Goal: Task Accomplishment & Management: Manage account settings

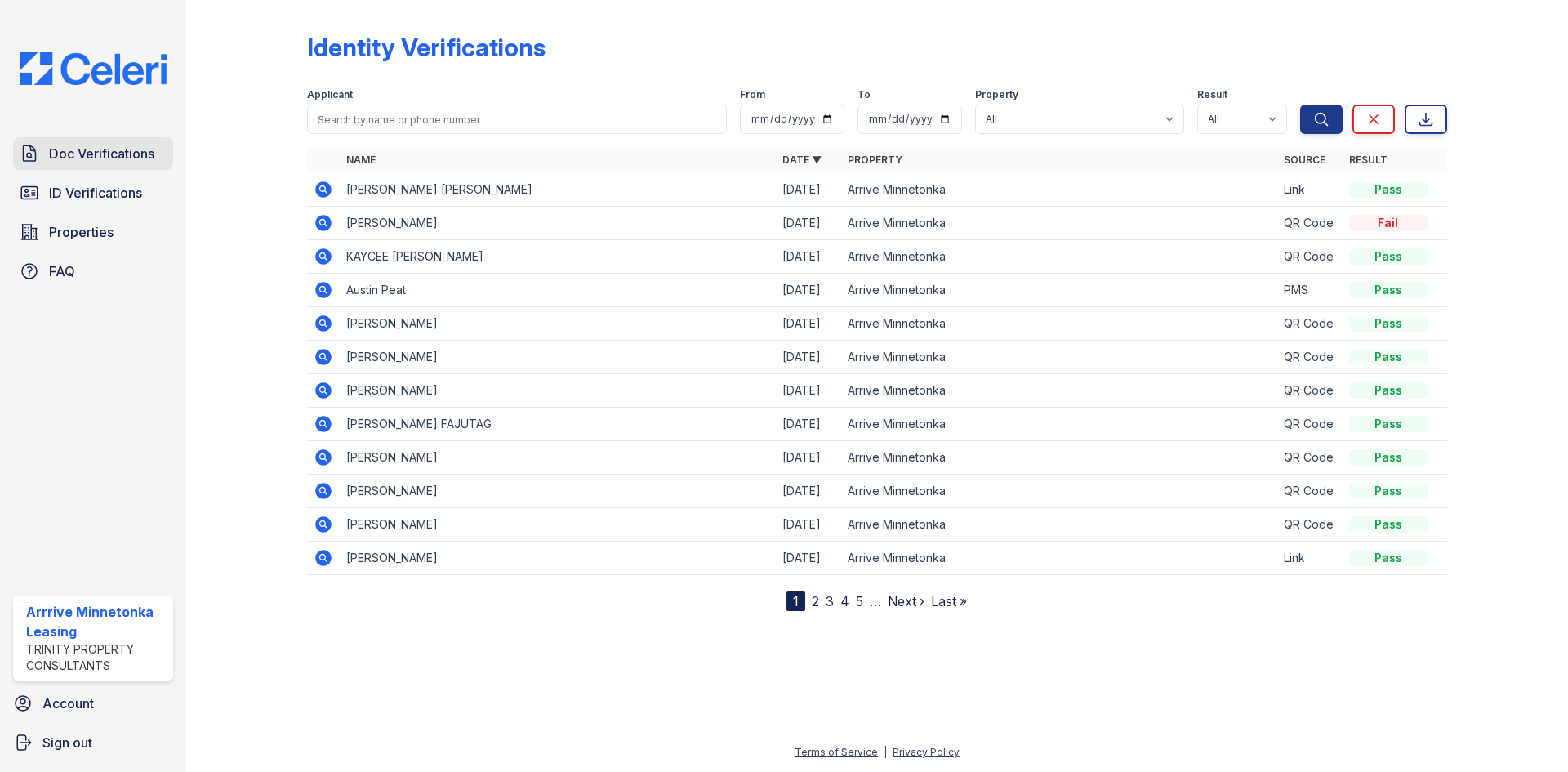
click at [77, 163] on span "Doc Verifications" at bounding box center [101, 153] width 105 height 20
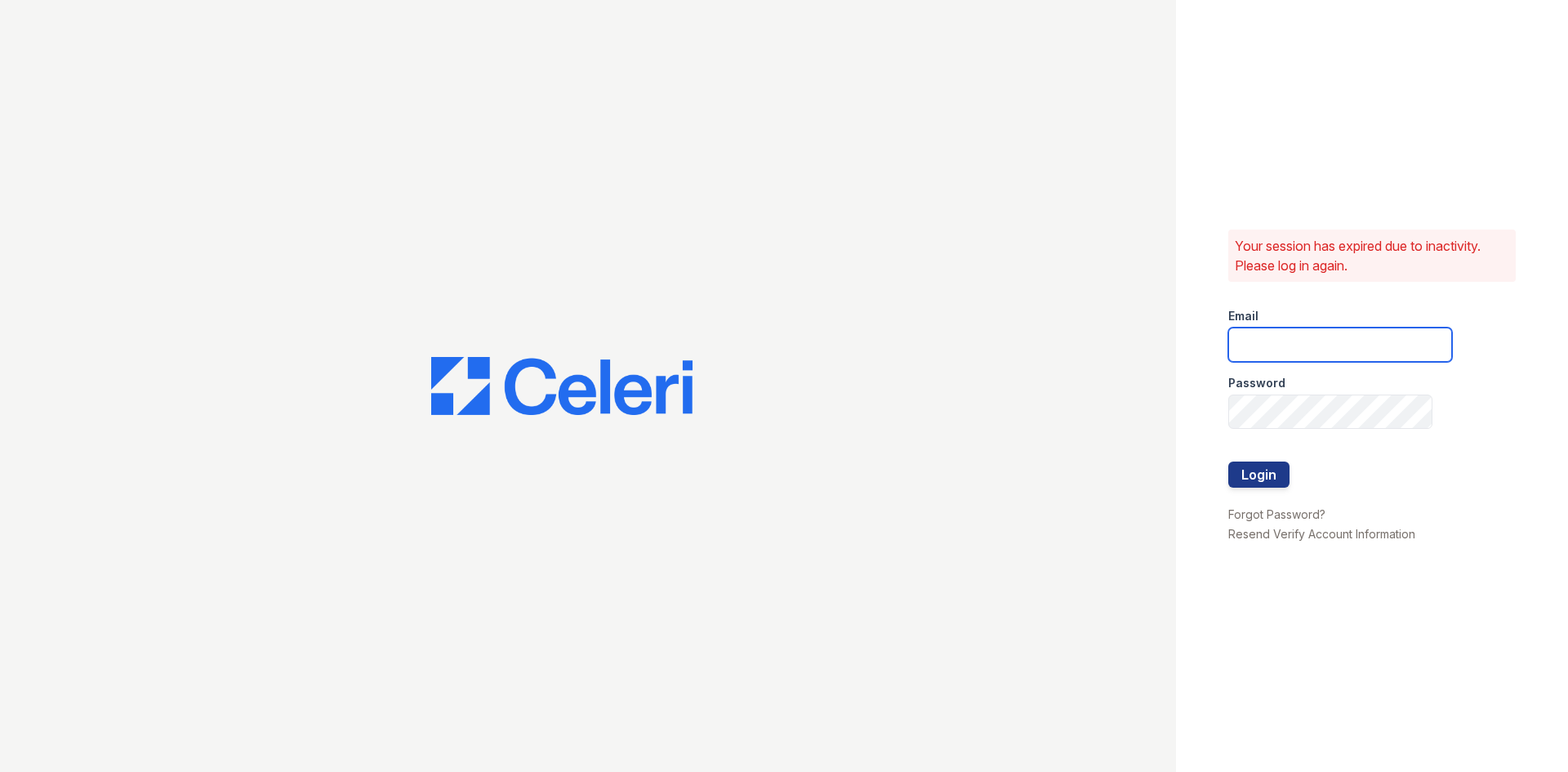
click at [1327, 345] on input "email" at bounding box center [1340, 344] width 223 height 34
type input "arriveminnetonka@trinity-pm.com"
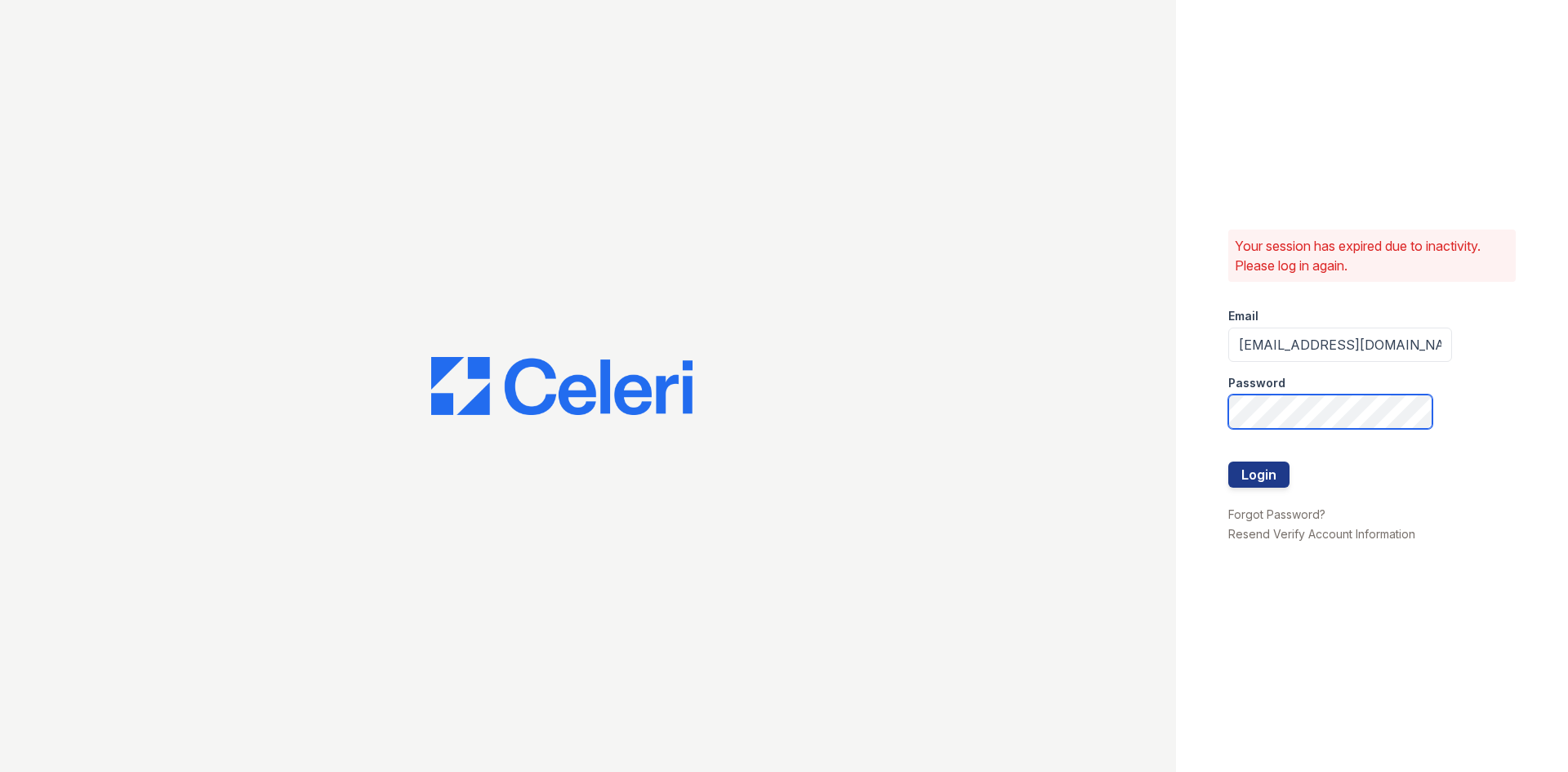
click at [1228, 462] on button "Login" at bounding box center [1259, 475] width 62 height 26
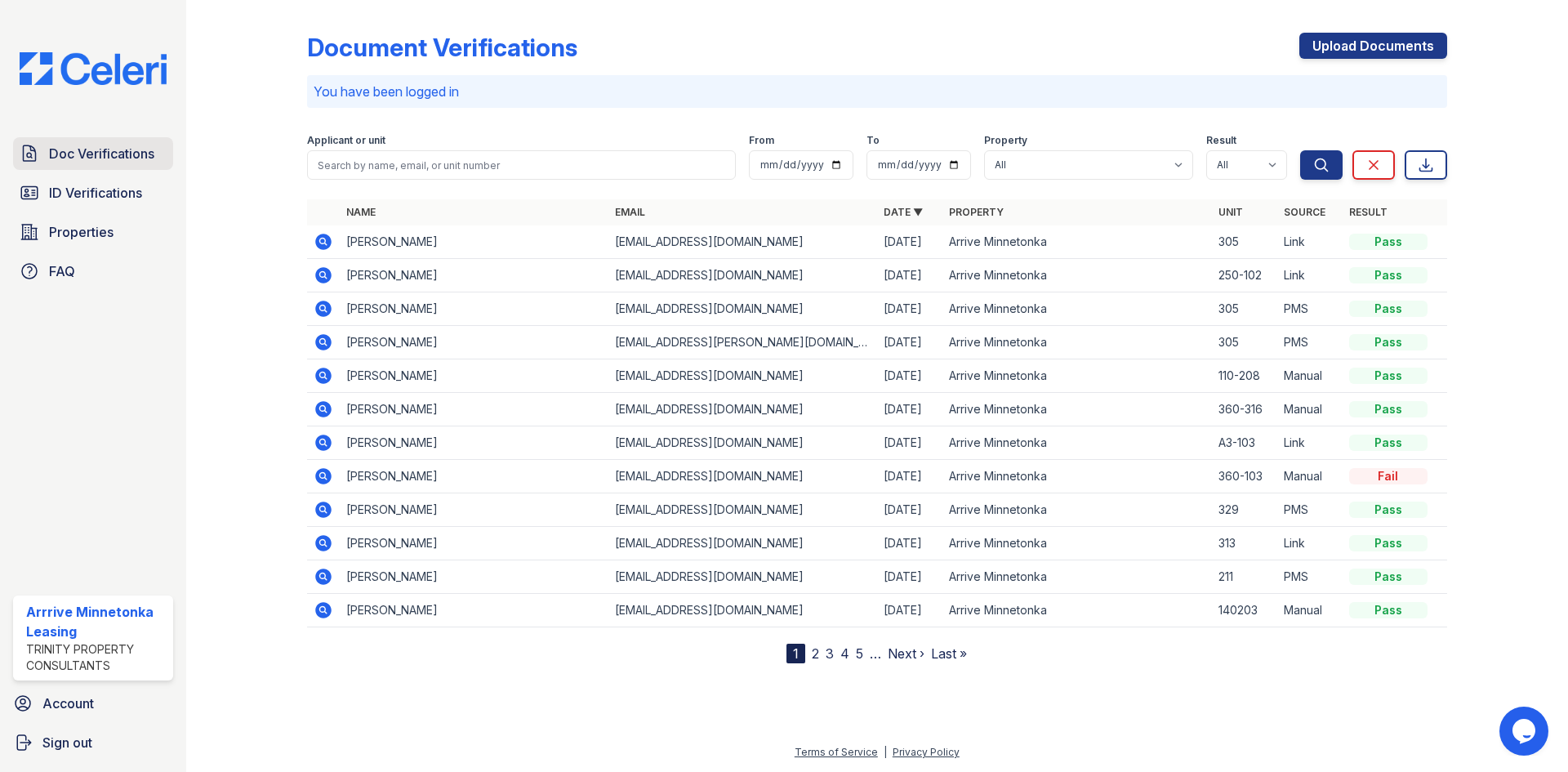
click at [105, 158] on span "Doc Verifications" at bounding box center [101, 153] width 105 height 20
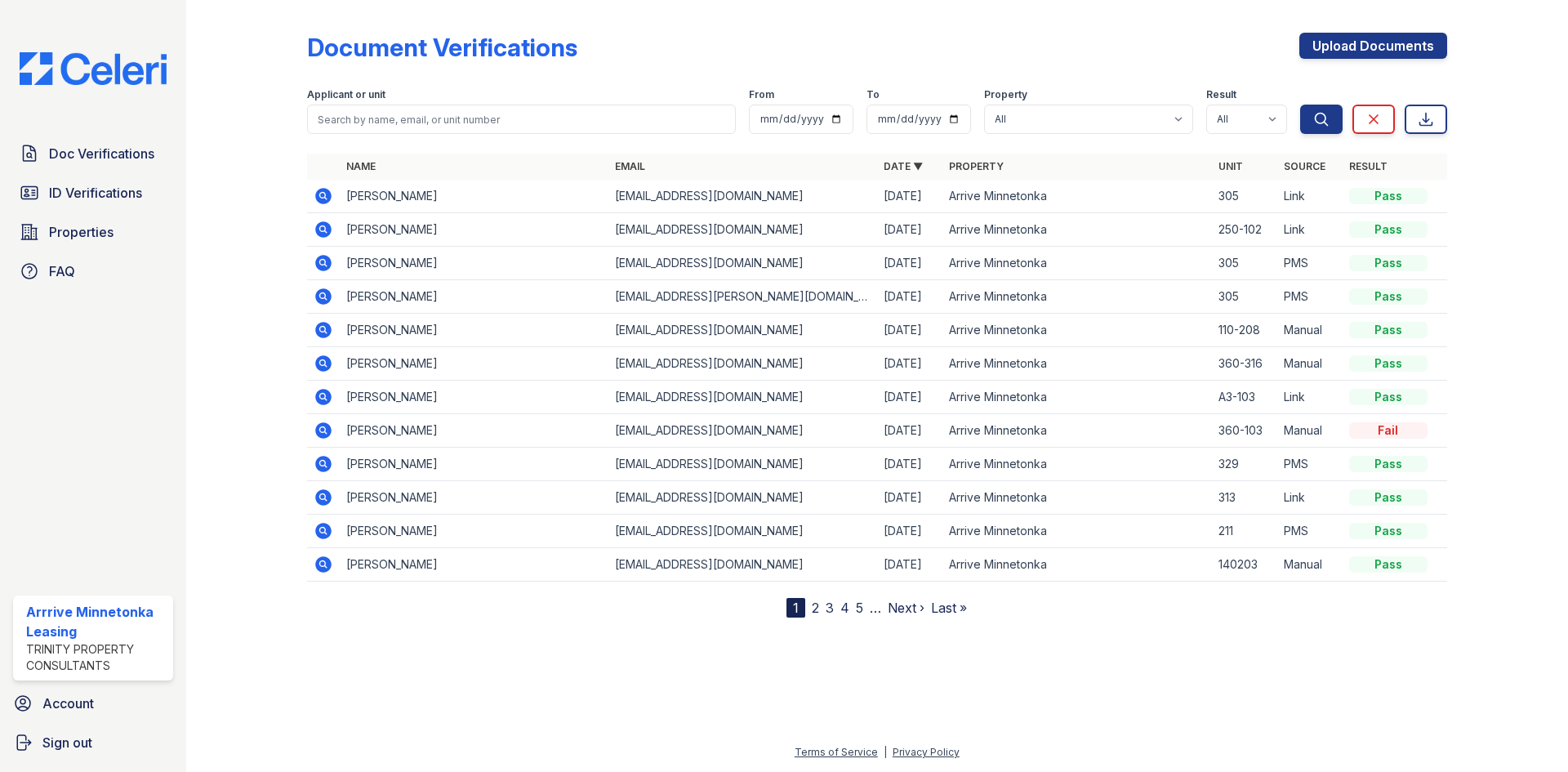
click at [321, 298] on icon at bounding box center [323, 296] width 20 height 20
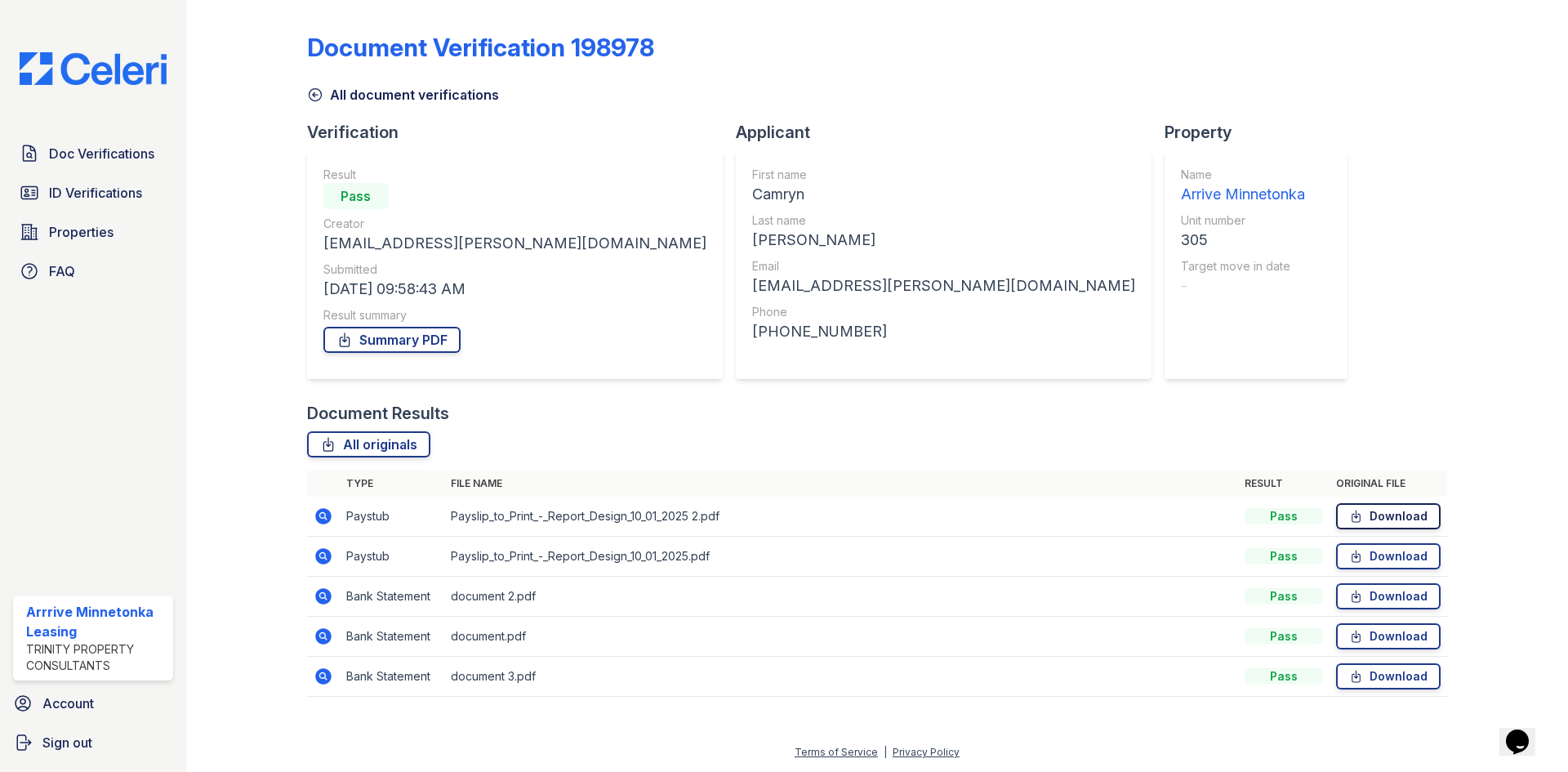
click at [1375, 519] on link "Download" at bounding box center [1388, 517] width 104 height 26
click at [1385, 558] on link "Download" at bounding box center [1388, 556] width 104 height 26
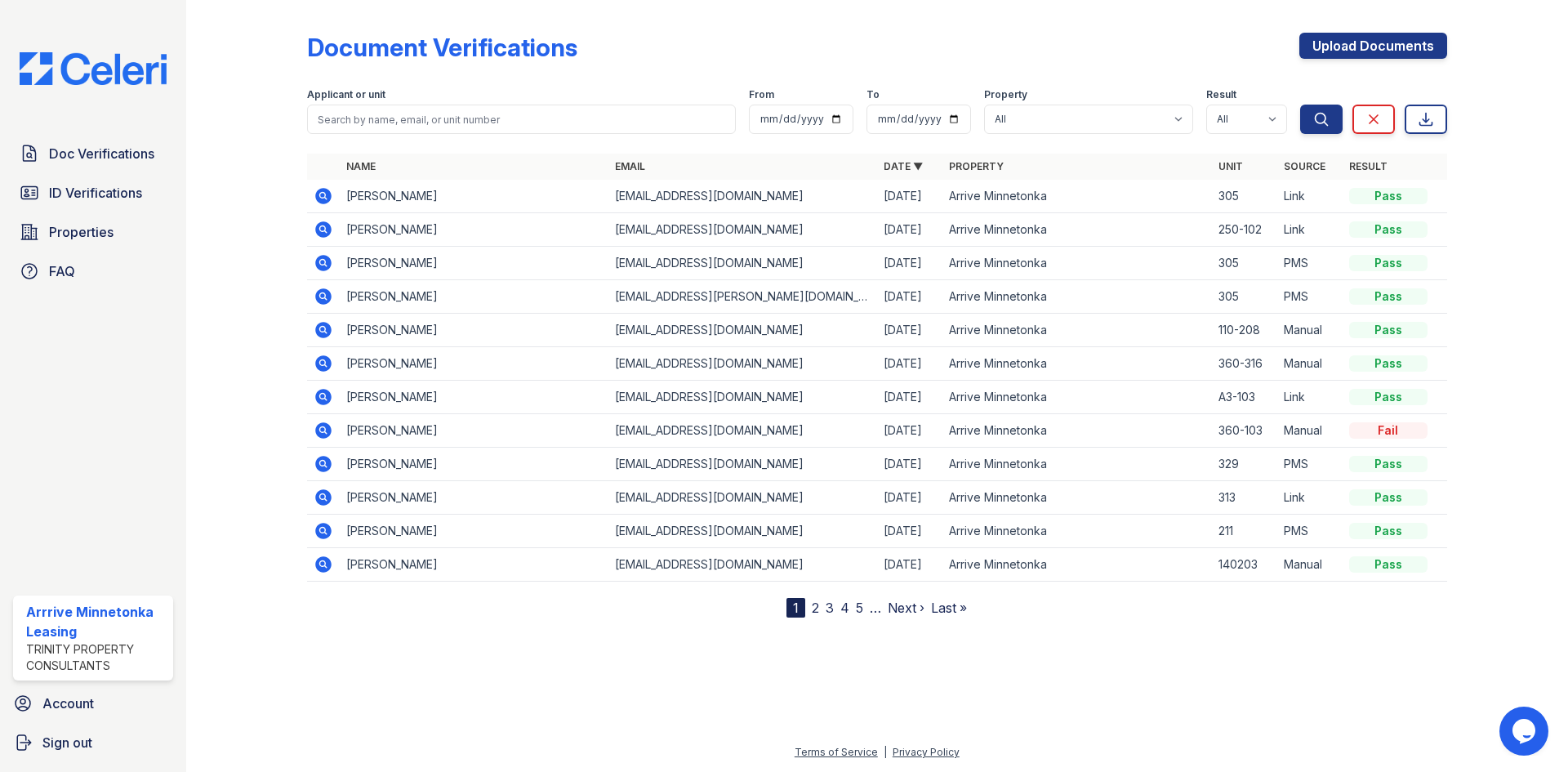
click at [322, 195] on icon at bounding box center [322, 195] width 4 height 4
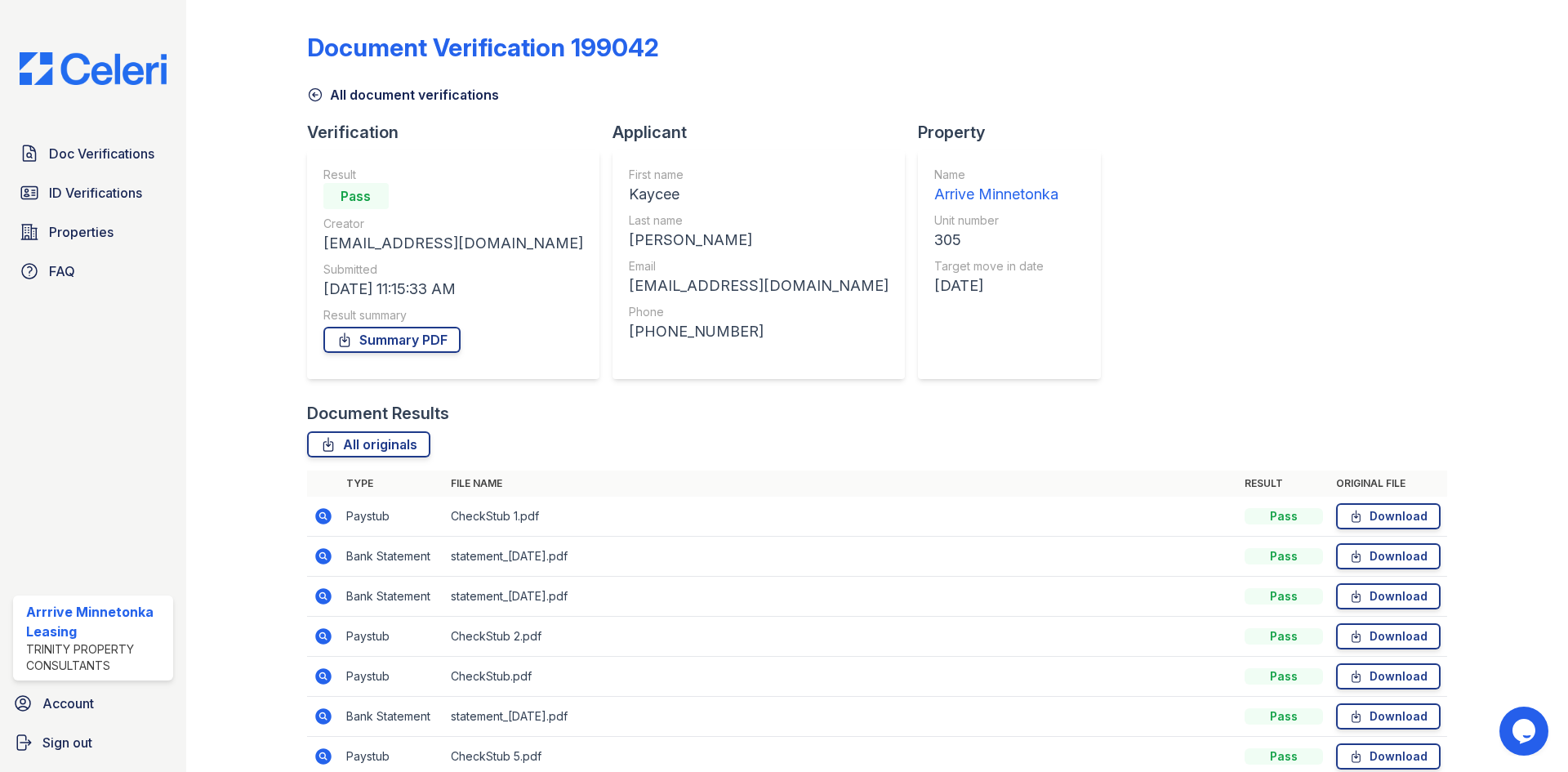
scroll to position [77, 0]
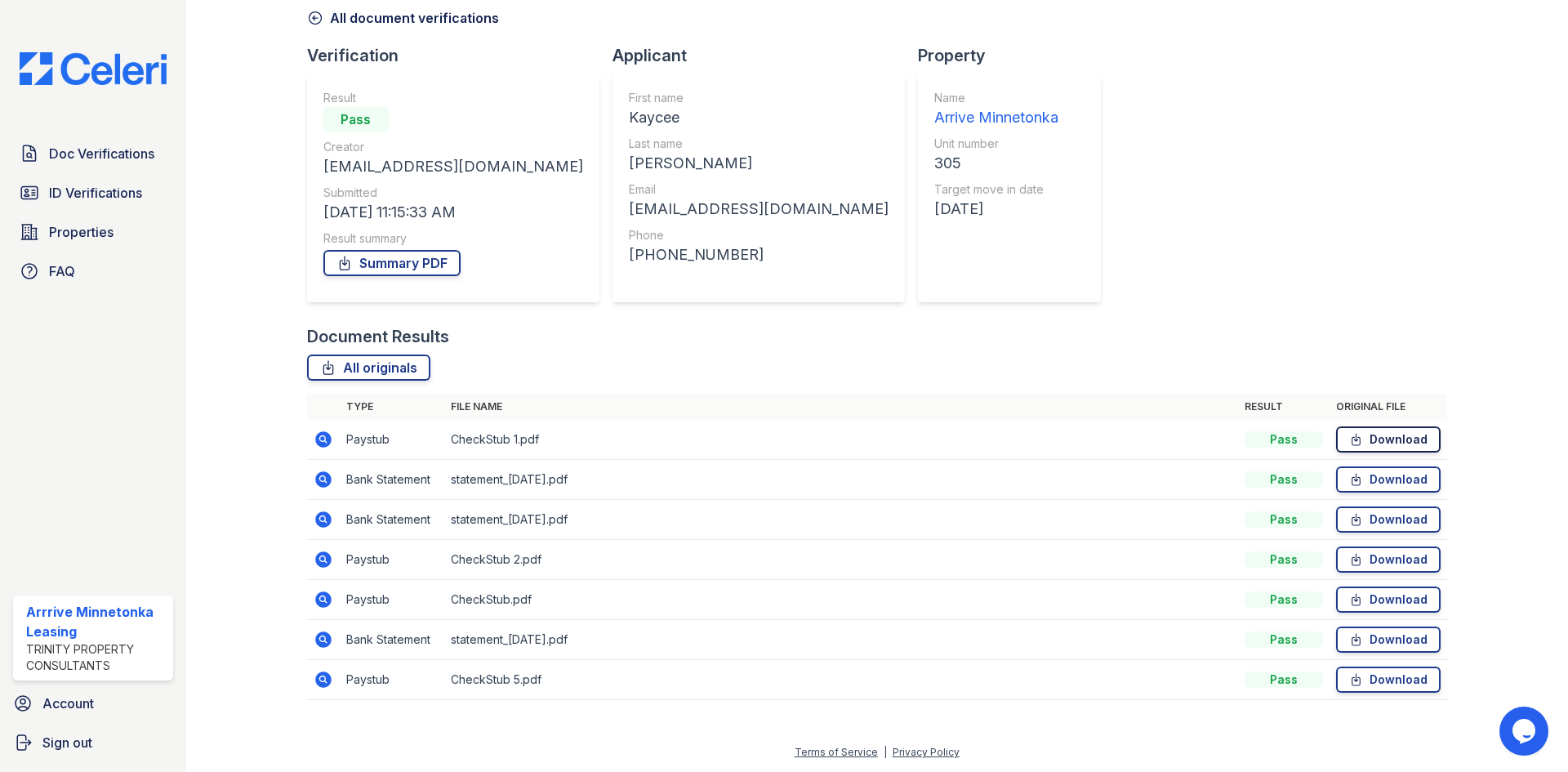
click at [1351, 437] on icon at bounding box center [1355, 439] width 9 height 11
click at [1365, 559] on link "Download" at bounding box center [1388, 559] width 104 height 26
click at [1150, 255] on div "Document Verification 199042 All document verifications Verification Result Pas…" at bounding box center [877, 323] width 1140 height 786
click at [1351, 600] on icon at bounding box center [1355, 599] width 9 height 11
click at [1362, 675] on link "Download" at bounding box center [1388, 679] width 104 height 26
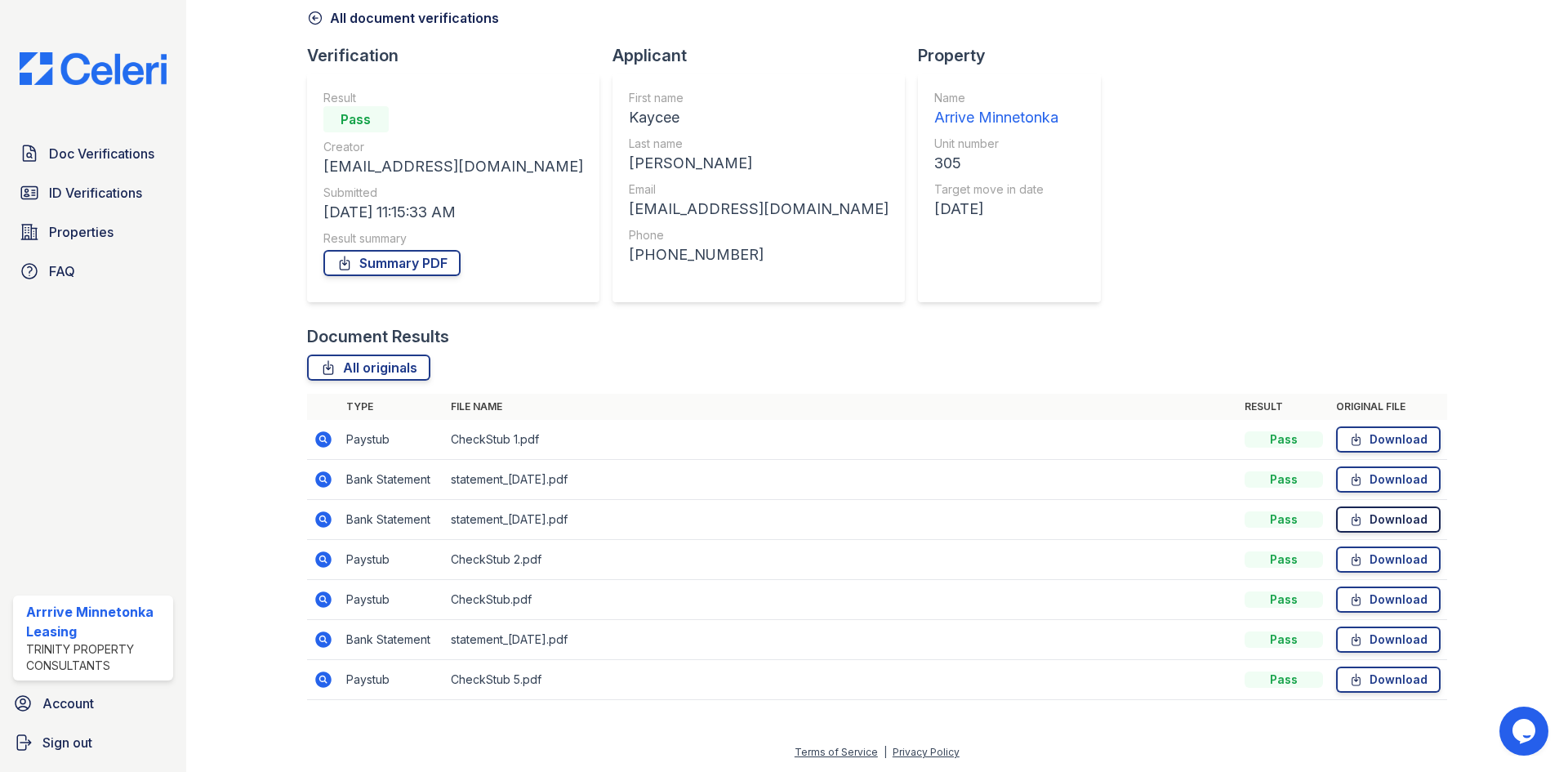
click at [1388, 523] on link "Download" at bounding box center [1388, 519] width 104 height 26
click at [1365, 479] on link "Download" at bounding box center [1388, 480] width 104 height 26
click at [1358, 644] on link "Download" at bounding box center [1388, 640] width 104 height 26
click at [114, 190] on span "ID Verifications" at bounding box center [96, 192] width 93 height 20
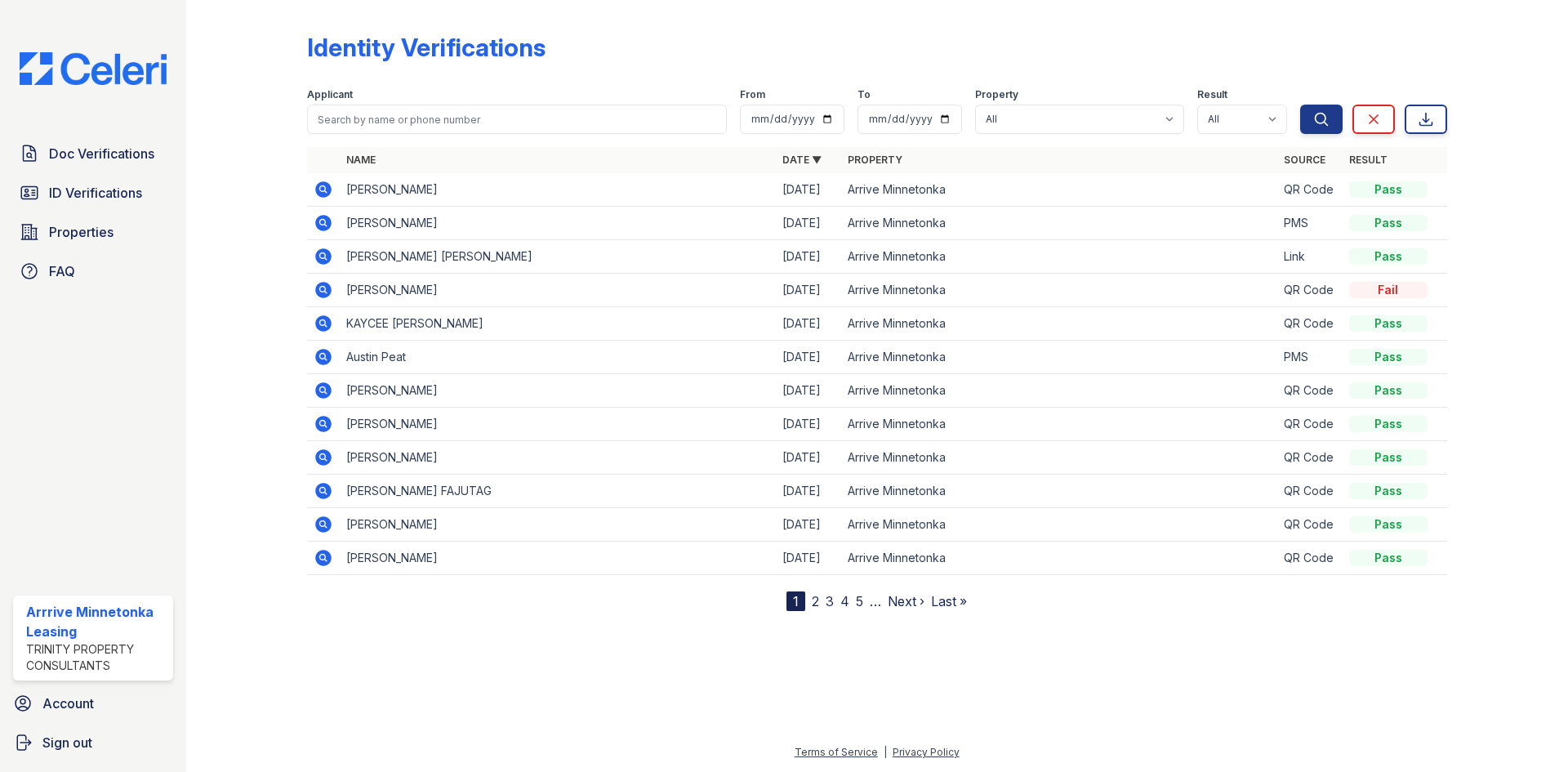
click at [326, 324] on icon at bounding box center [323, 323] width 20 height 20
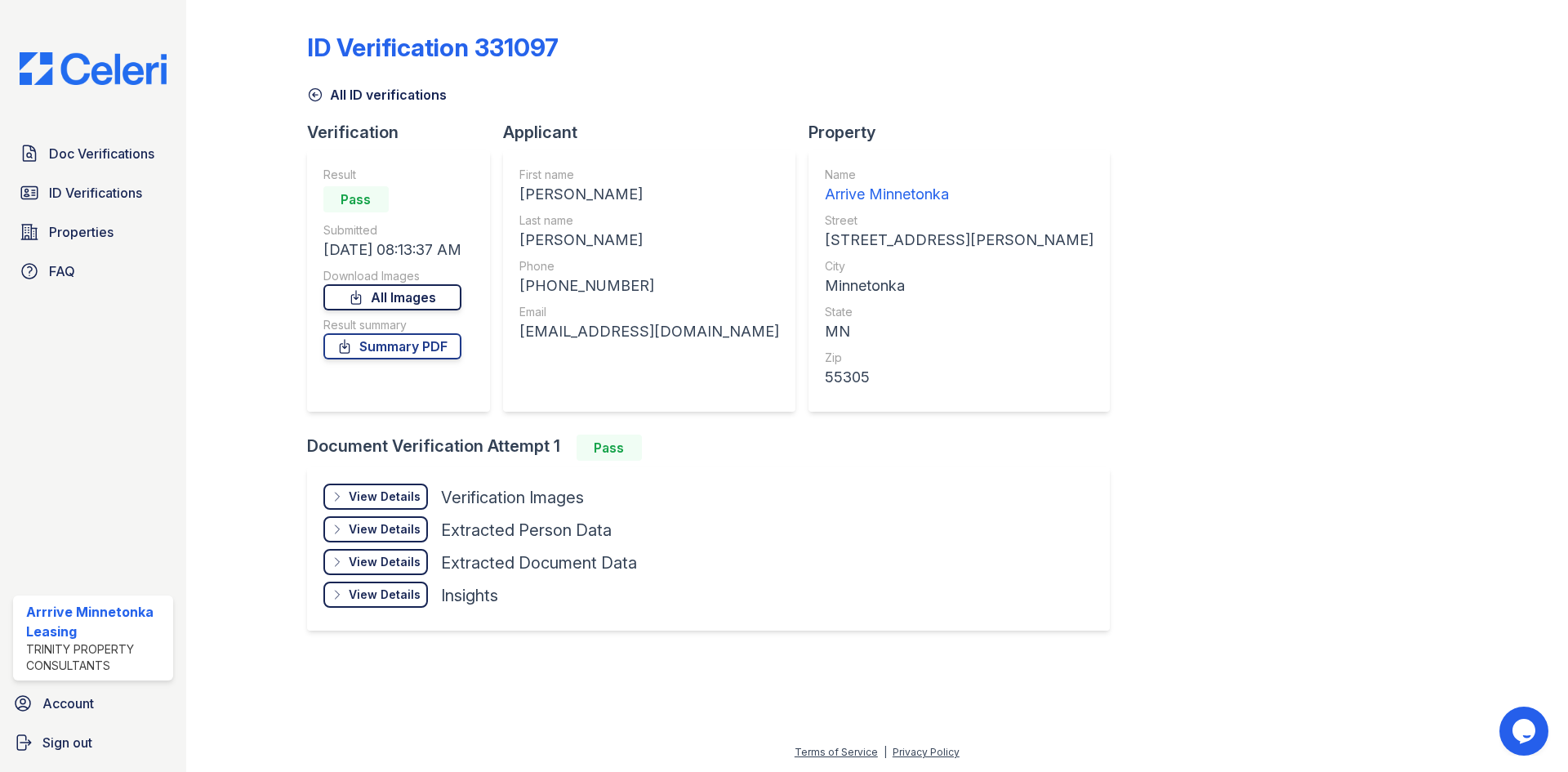
click at [395, 287] on link "All Images" at bounding box center [393, 297] width 138 height 26
click at [109, 188] on span "ID Verifications" at bounding box center [96, 192] width 93 height 20
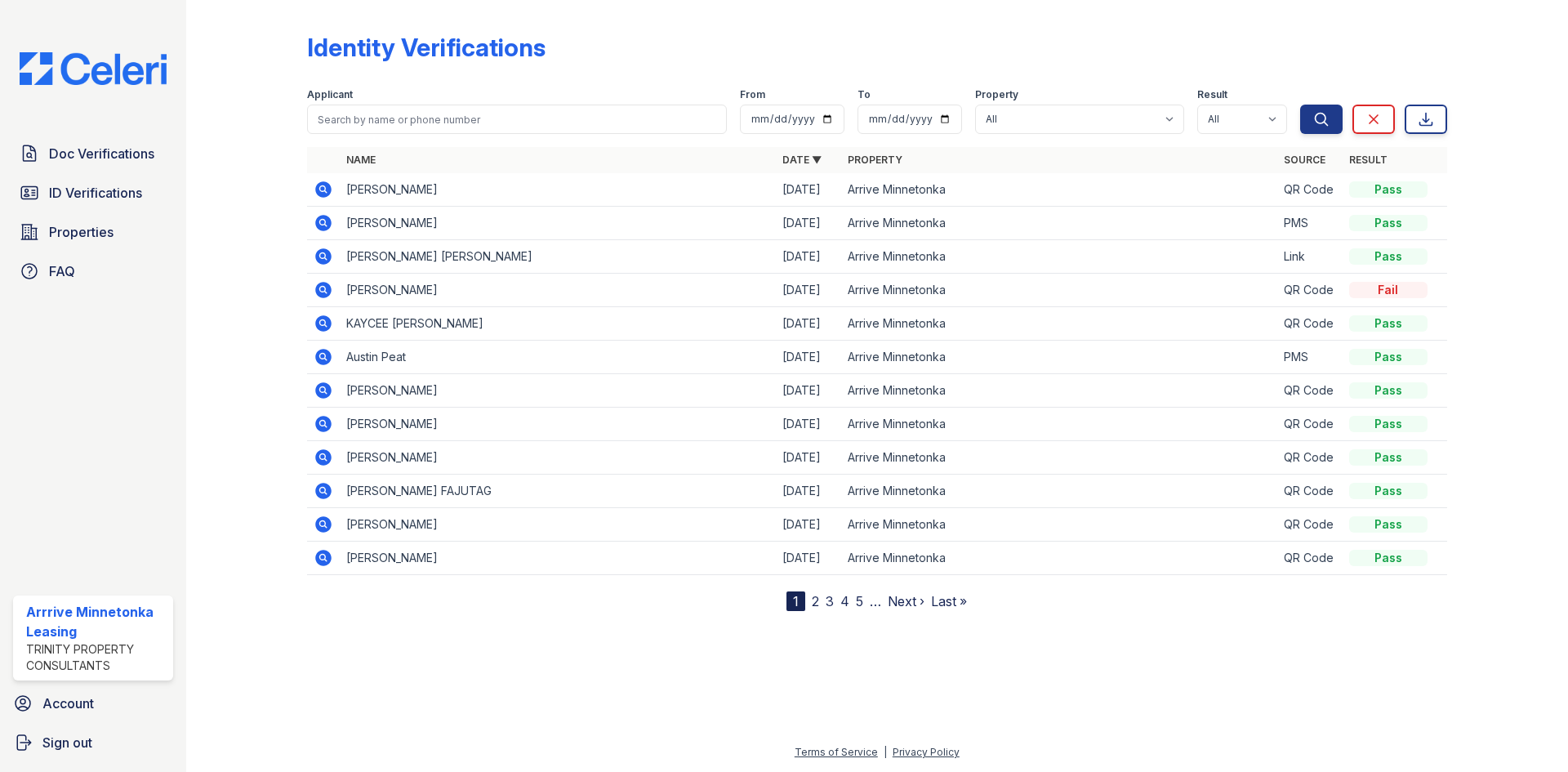
click at [324, 325] on icon at bounding box center [323, 323] width 16 height 16
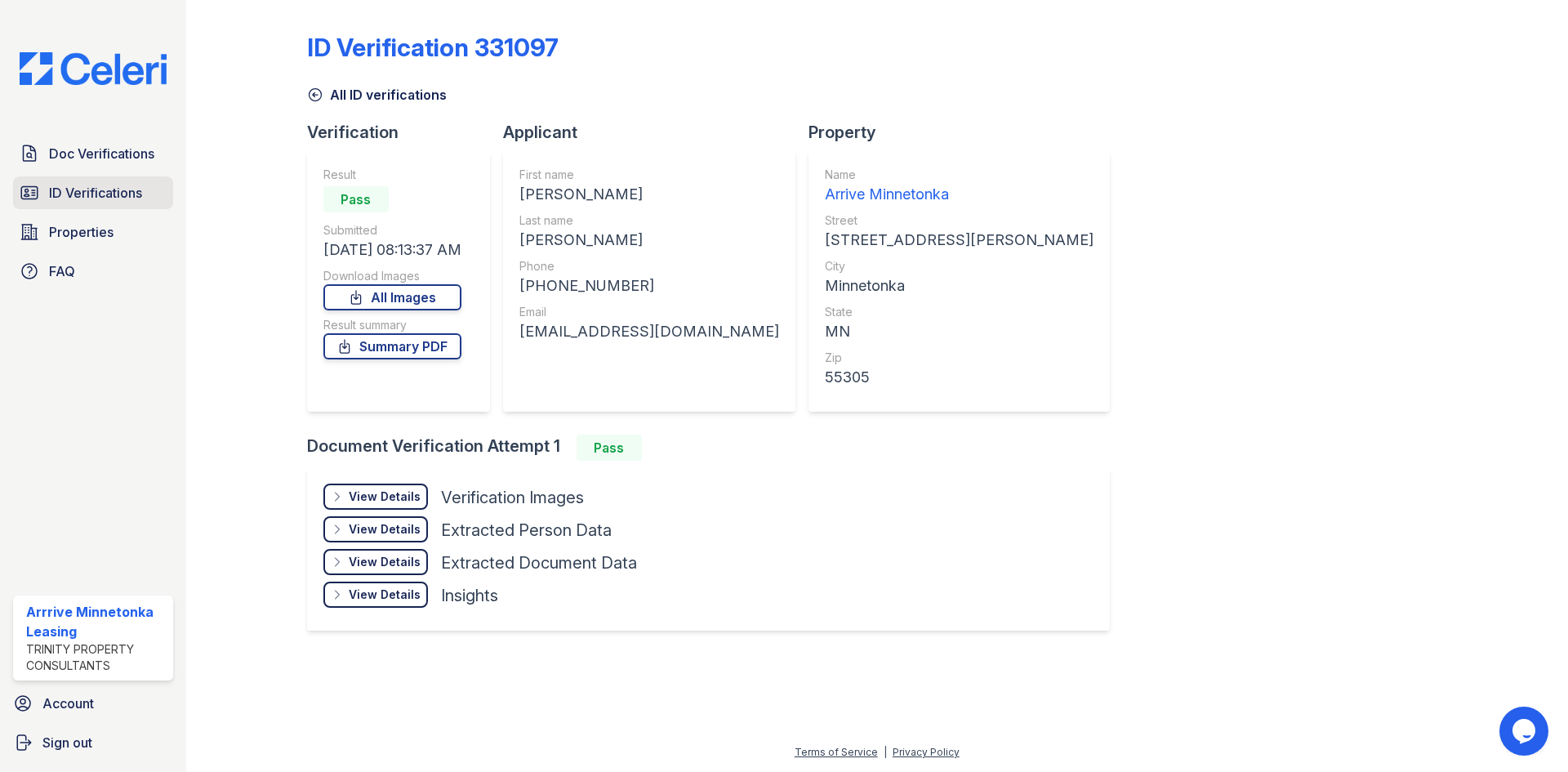
click at [122, 195] on span "ID Verifications" at bounding box center [96, 192] width 93 height 20
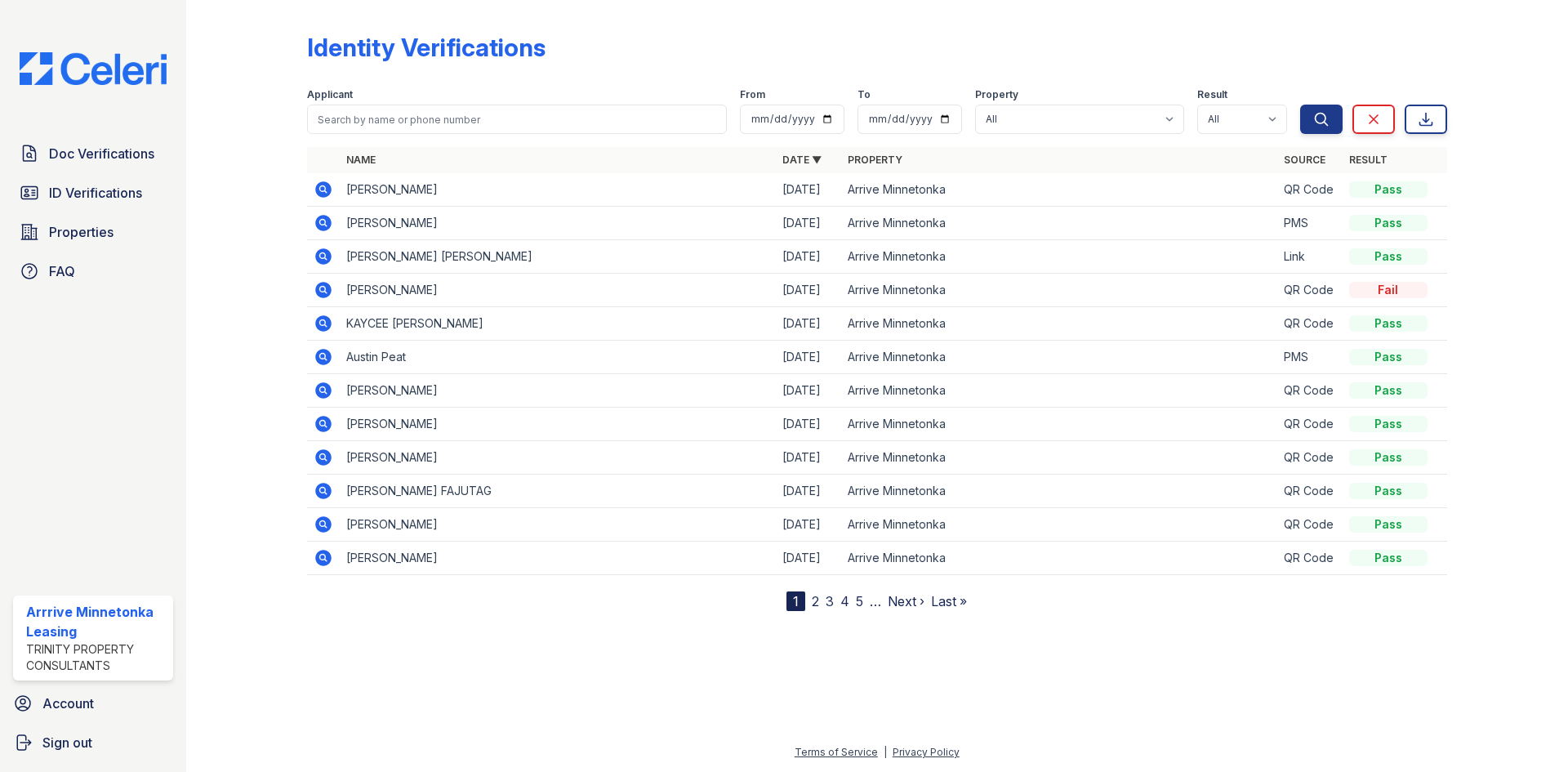
click at [326, 223] on icon at bounding box center [323, 222] width 16 height 16
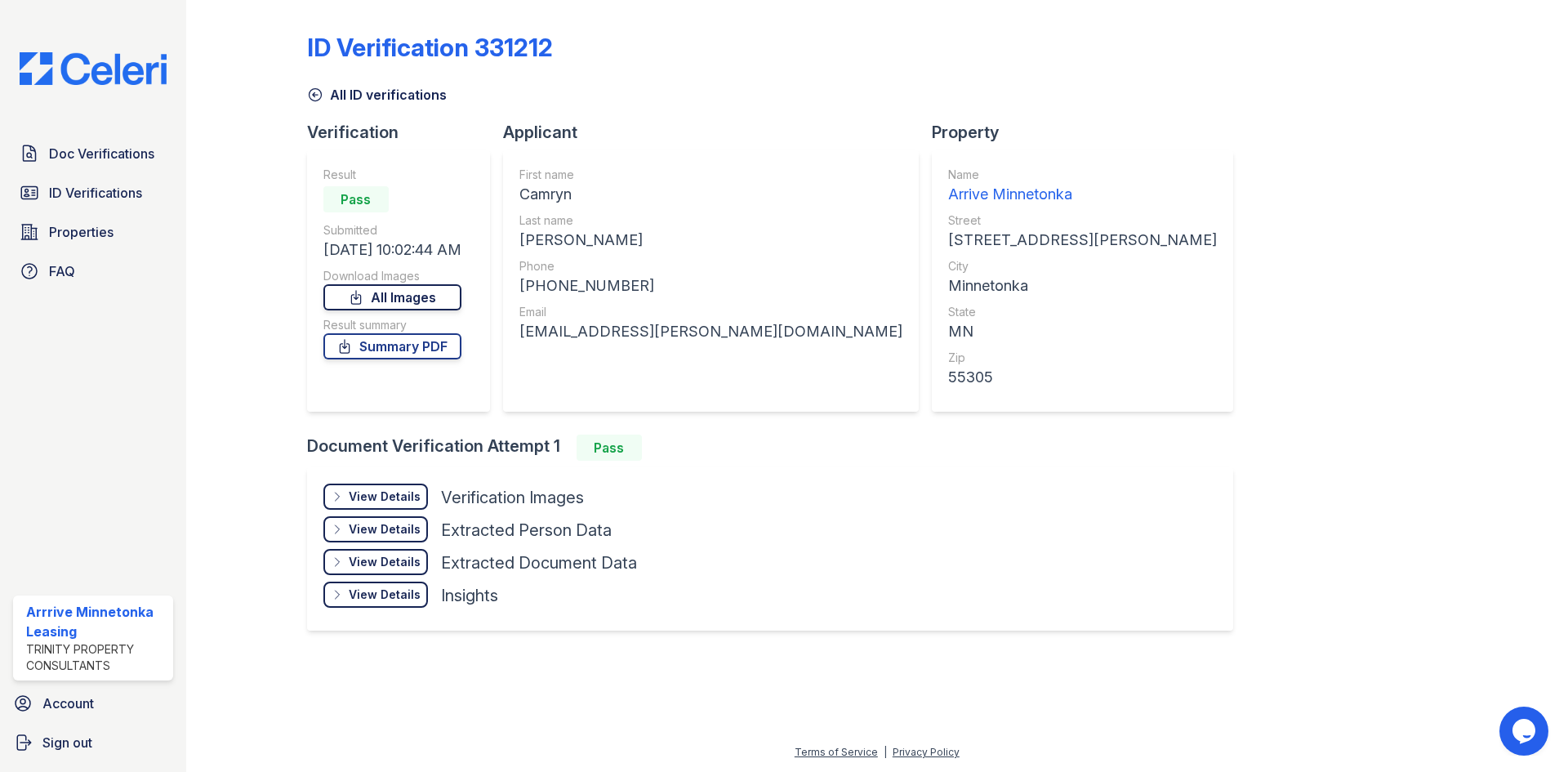
click at [387, 301] on link "All Images" at bounding box center [393, 297] width 138 height 26
click at [95, 201] on span "ID Verifications" at bounding box center [96, 192] width 93 height 20
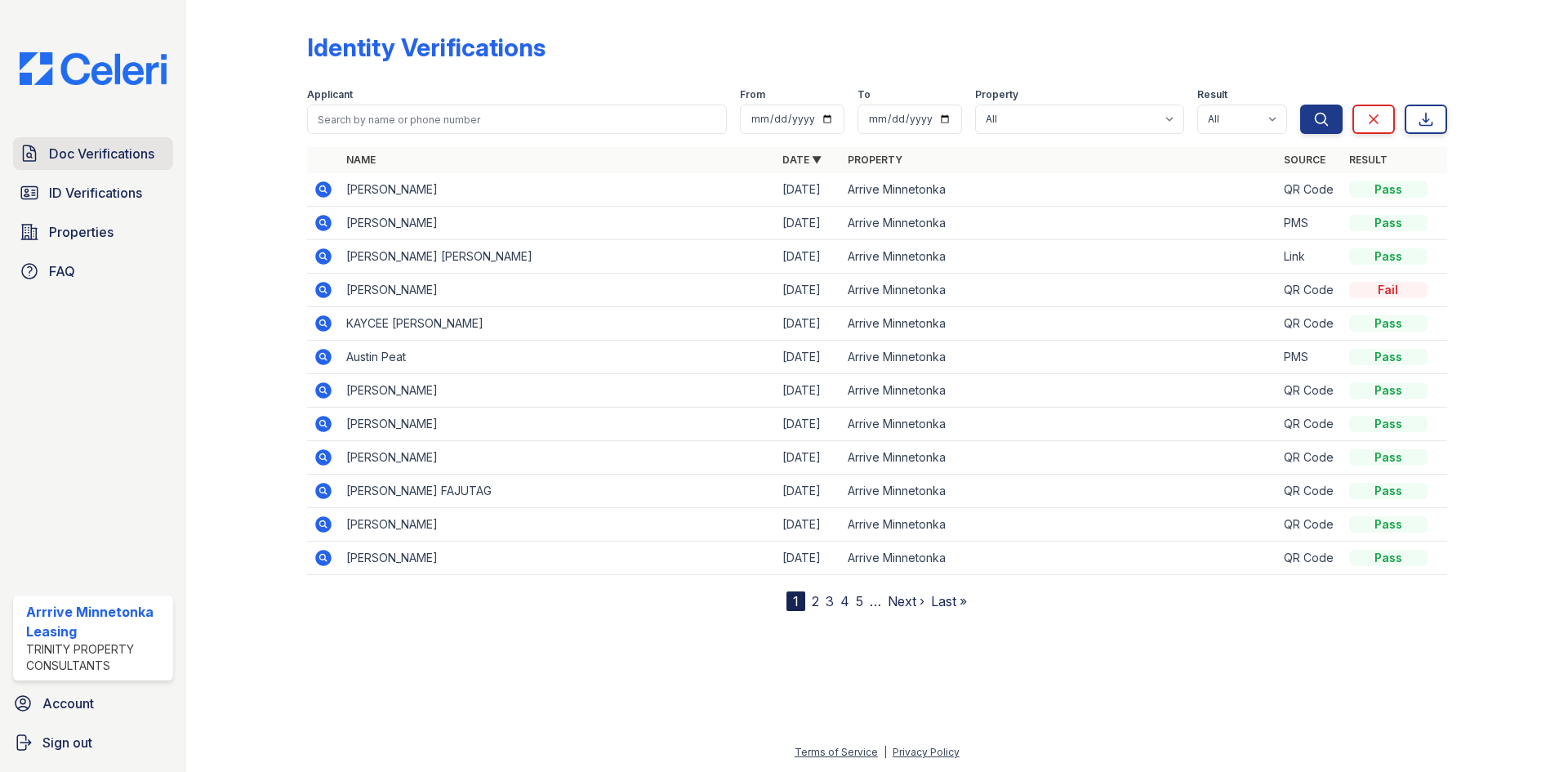
click at [101, 149] on span "Doc Verifications" at bounding box center [101, 153] width 105 height 20
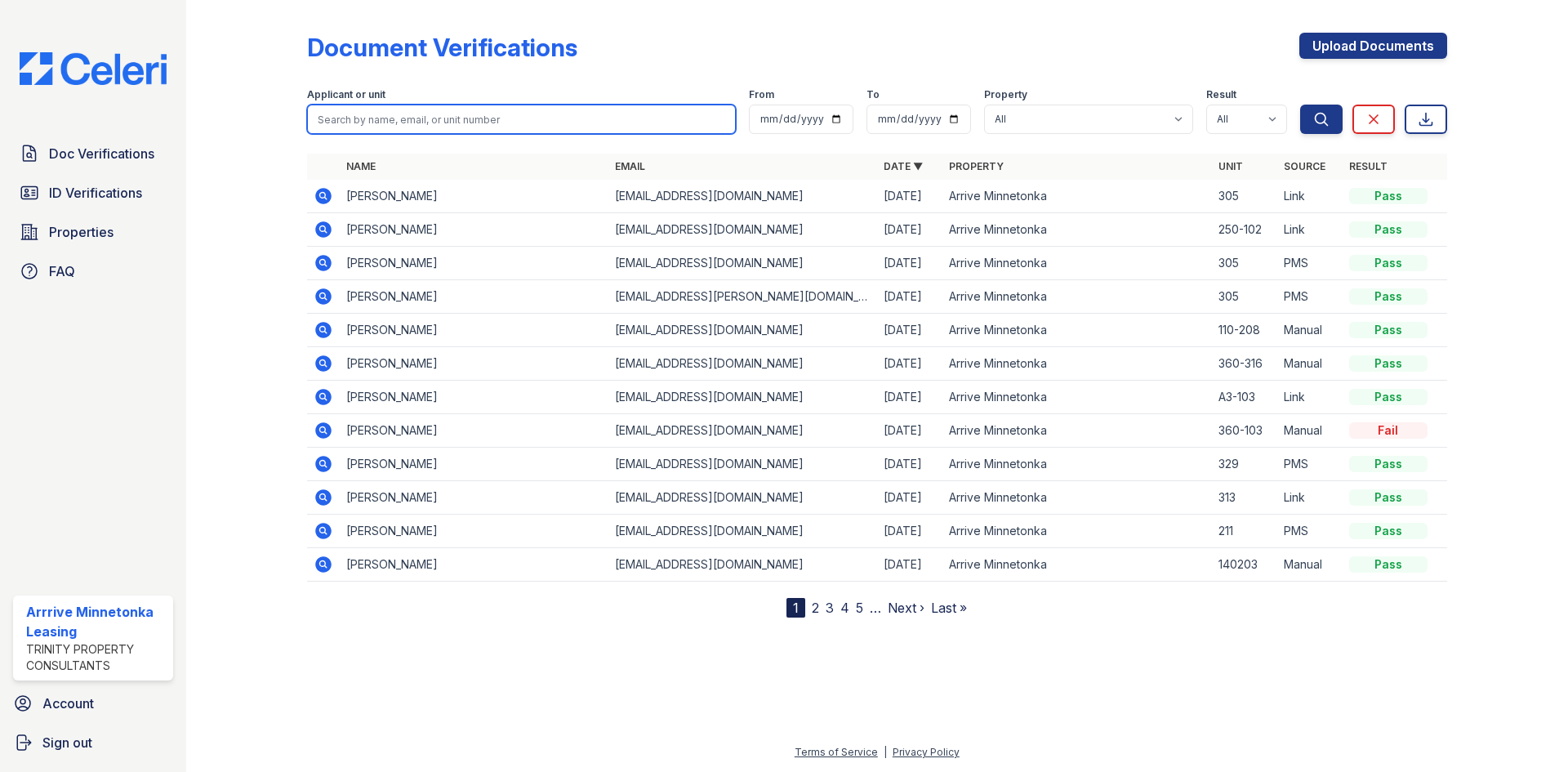
click at [374, 118] on input "search" at bounding box center [521, 118] width 429 height 29
type input "yannis"
click at [1300, 104] on button "Search" at bounding box center [1321, 118] width 43 height 29
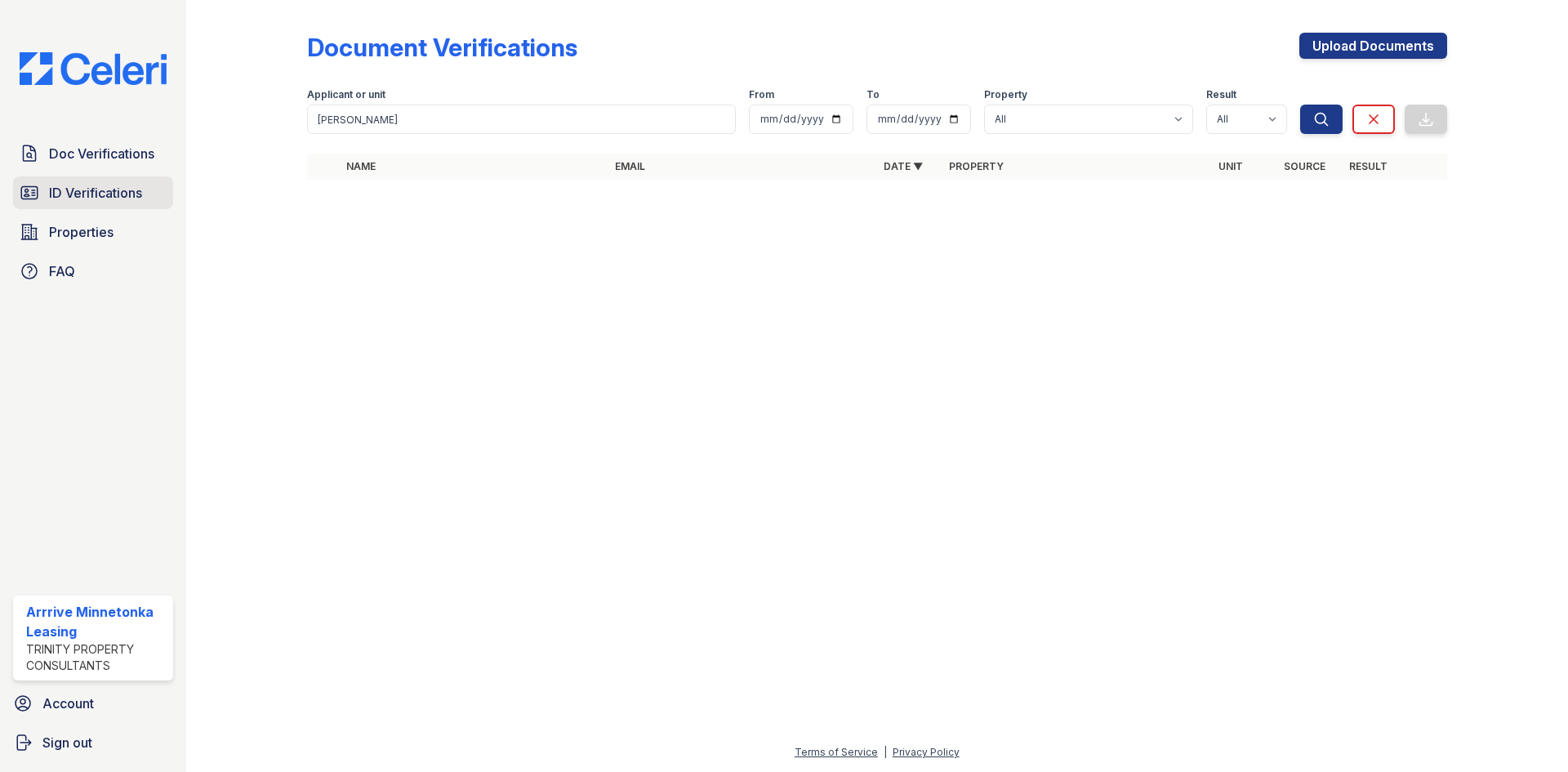
click at [85, 188] on span "ID Verifications" at bounding box center [96, 192] width 93 height 20
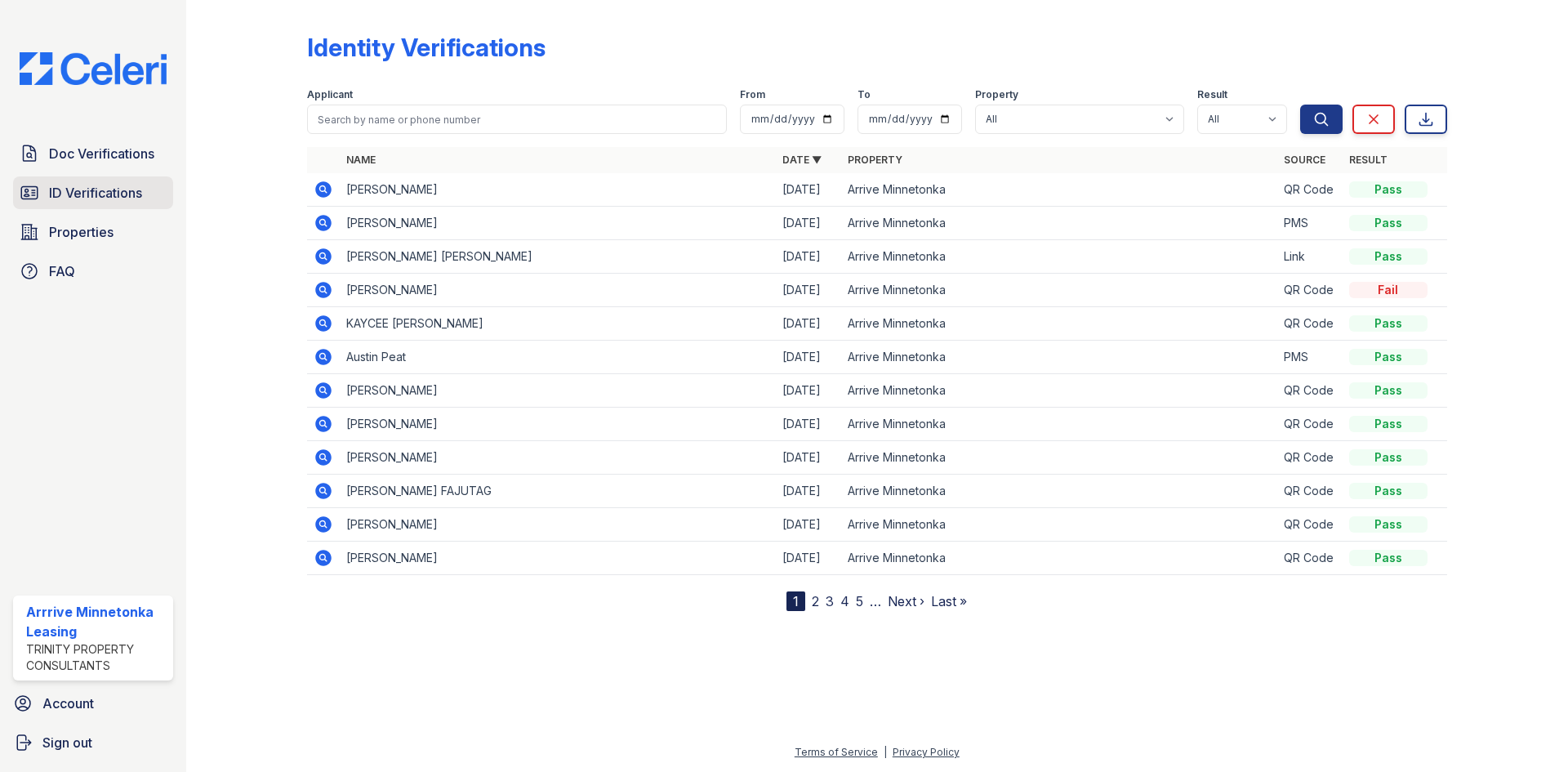
click at [76, 187] on span "ID Verifications" at bounding box center [96, 192] width 93 height 20
click at [149, 154] on span "Doc Verifications" at bounding box center [101, 153] width 105 height 20
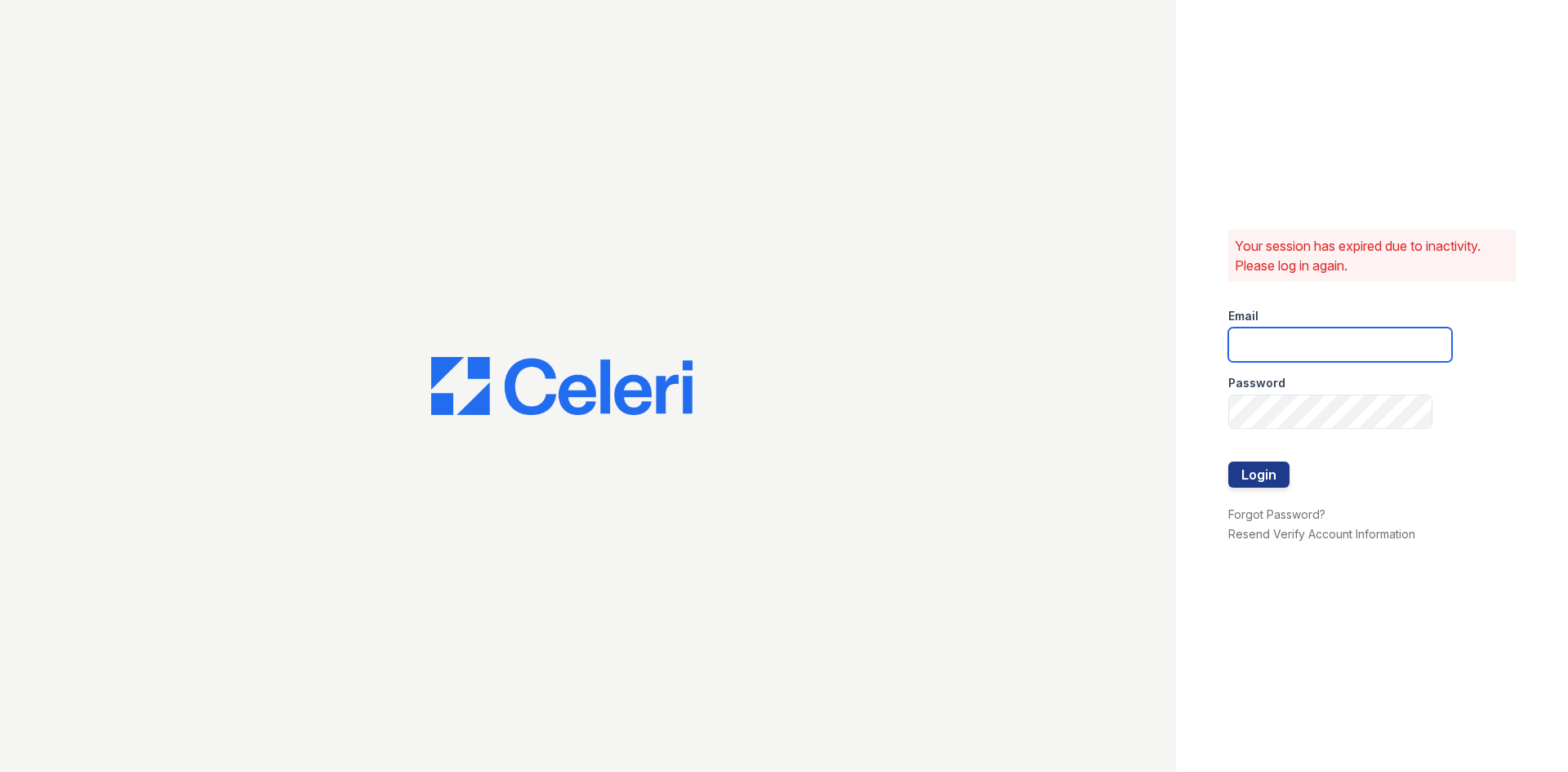
click at [1296, 337] on input "email" at bounding box center [1340, 344] width 223 height 34
type input "arriveminnetonka@trinity-pm.com"
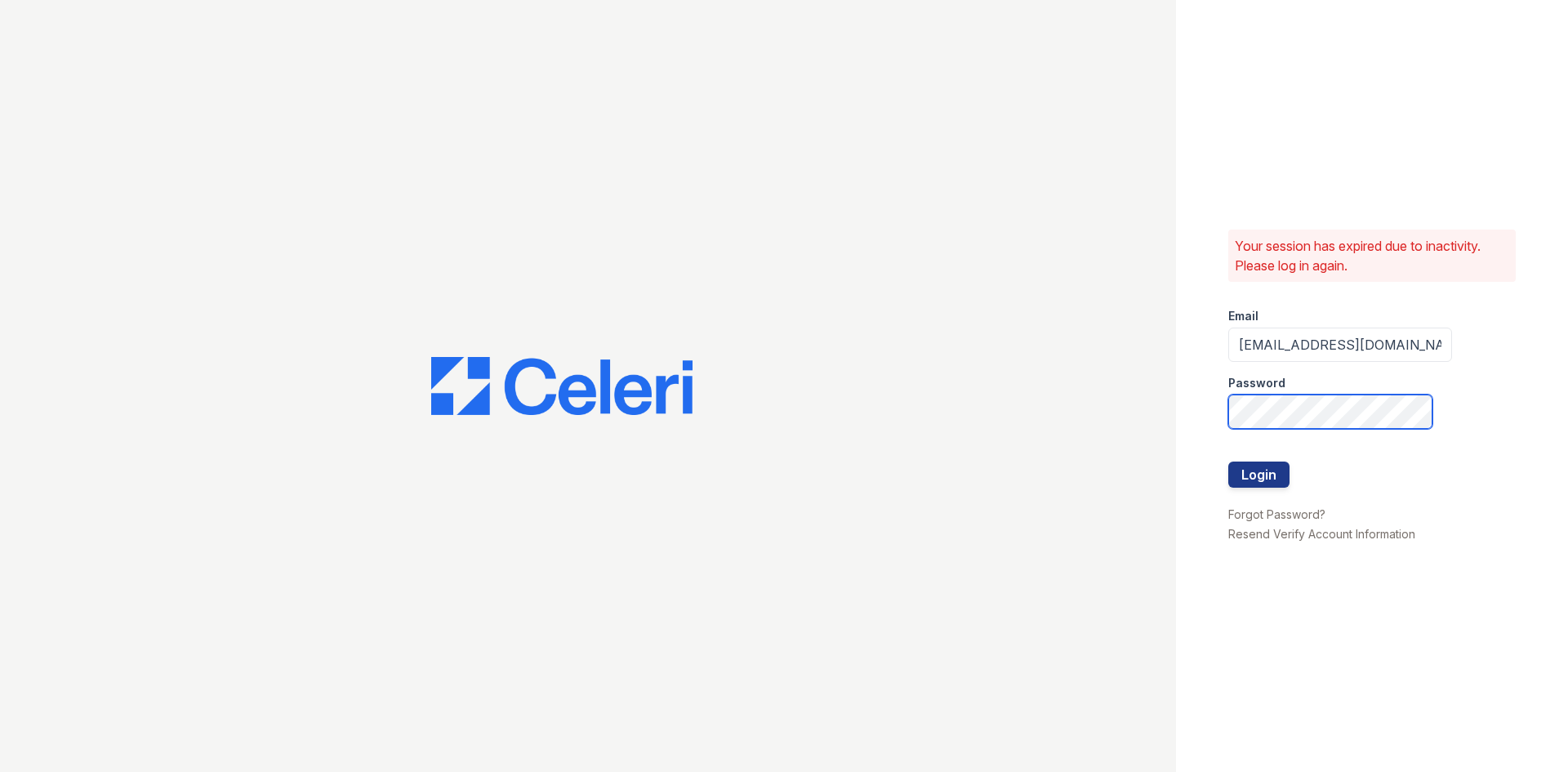
click at [1228, 462] on button "Login" at bounding box center [1259, 475] width 62 height 26
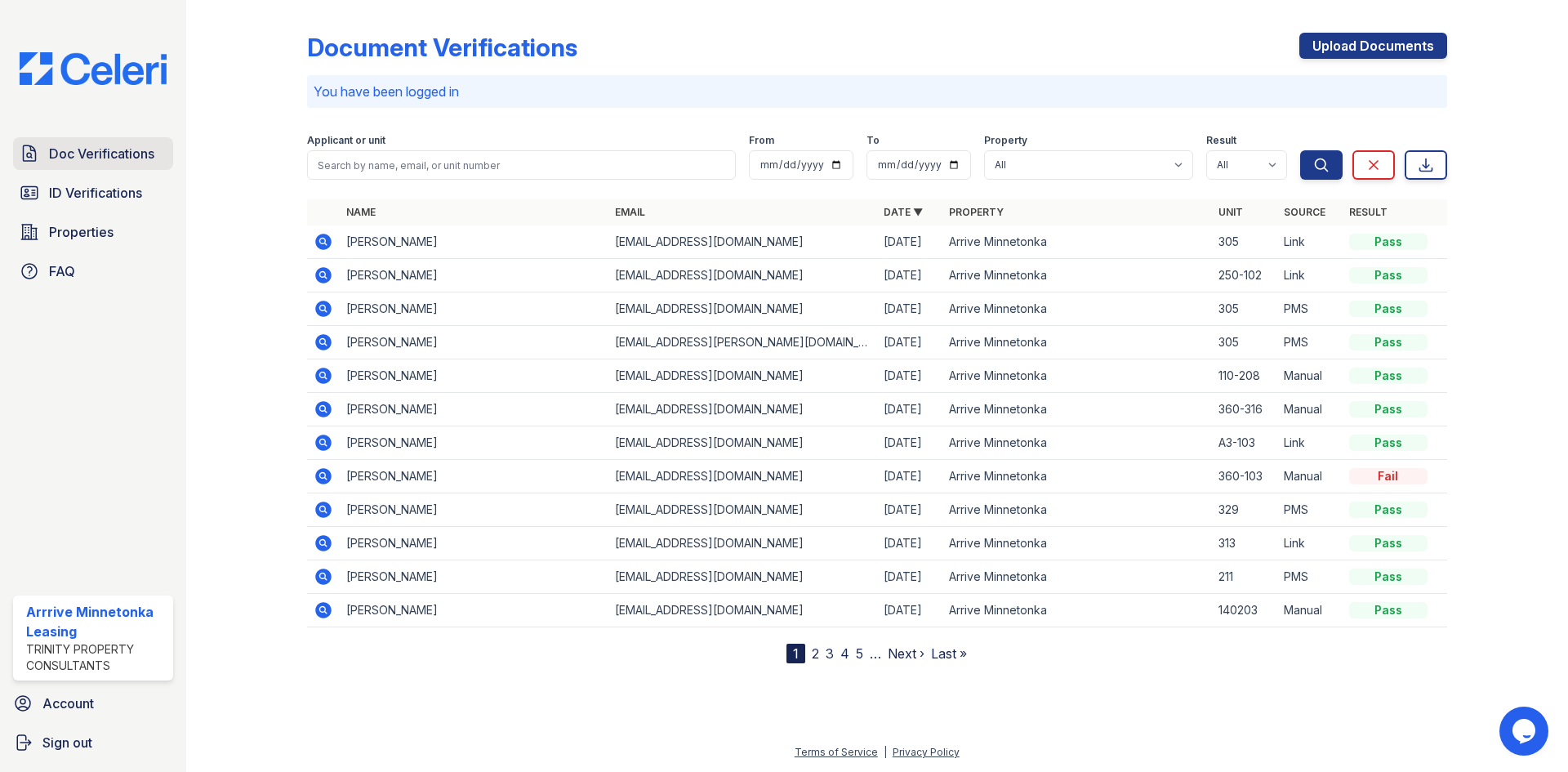
click at [111, 150] on span "Doc Verifications" at bounding box center [101, 153] width 105 height 20
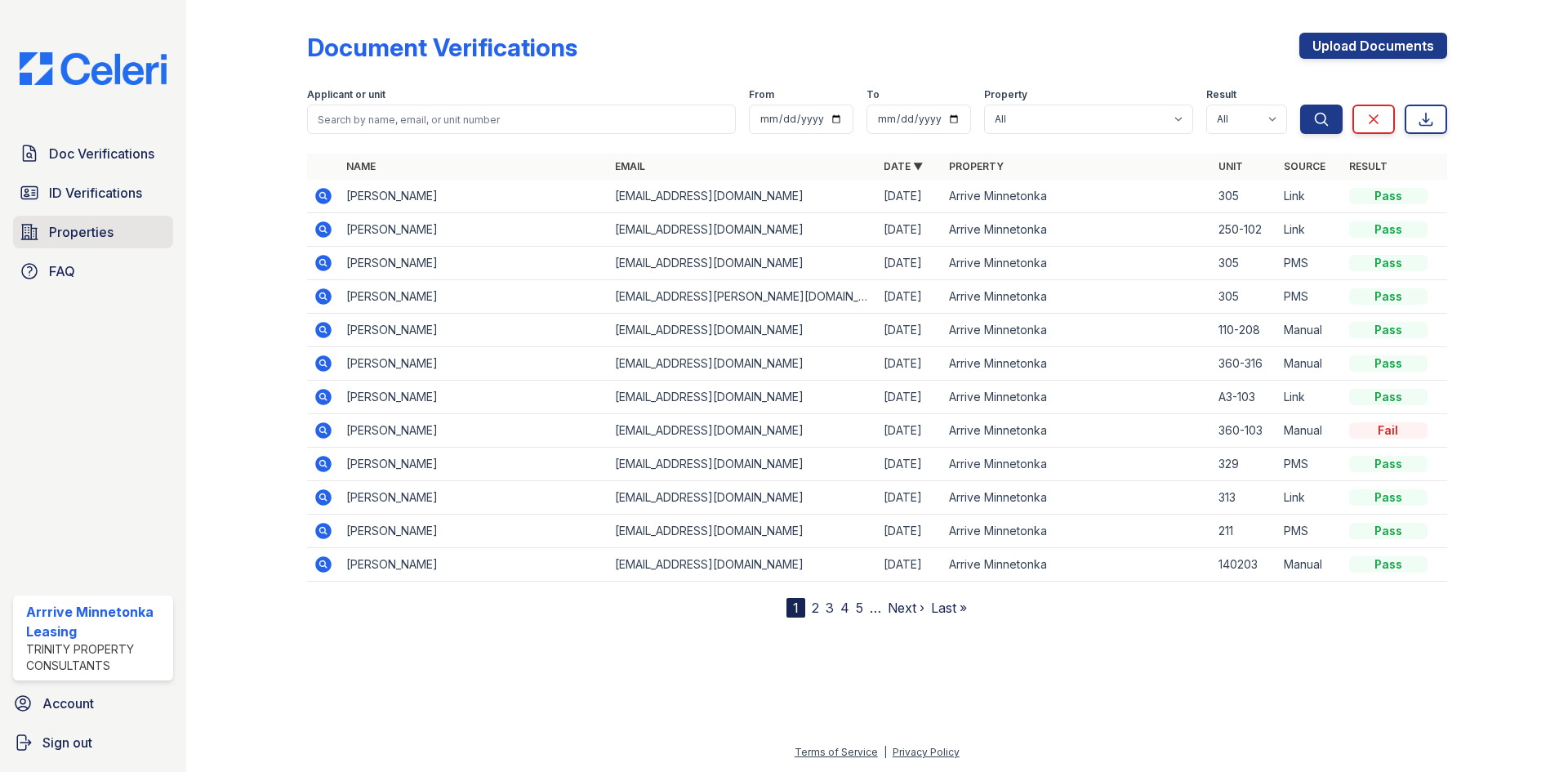
click at [88, 221] on link "Properties" at bounding box center [93, 232] width 160 height 33
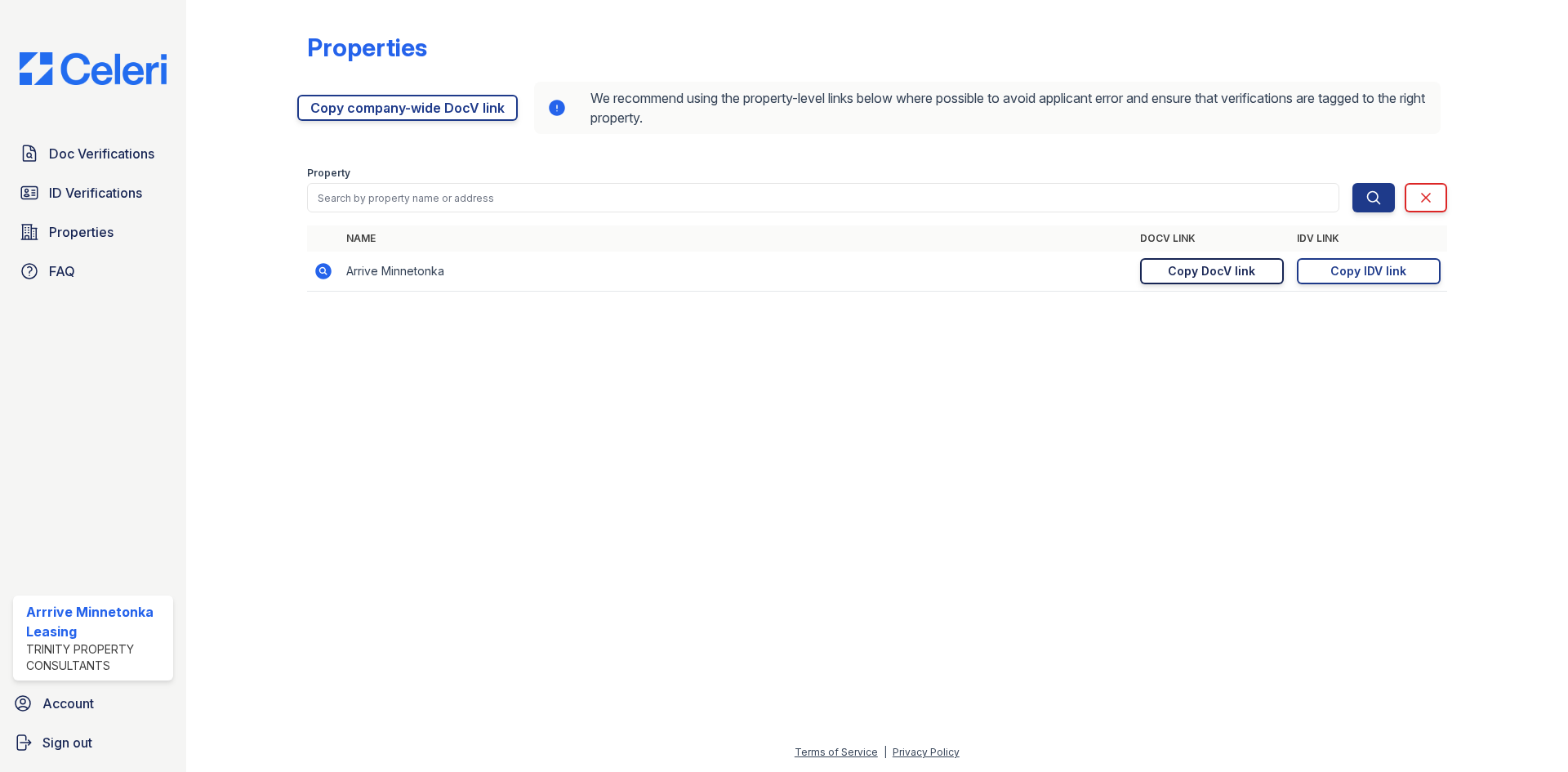
click at [1207, 272] on div "Copy DocV link" at bounding box center [1211, 271] width 87 height 16
click at [1387, 273] on div "Copy IDV link" at bounding box center [1368, 271] width 76 height 16
click at [1375, 271] on div "Copy IDV link" at bounding box center [1368, 271] width 76 height 16
click at [1222, 272] on div "Copy DocV link" at bounding box center [1211, 271] width 87 height 16
click at [1361, 268] on div "Copy IDV link" at bounding box center [1368, 271] width 76 height 16
